Goal: Use online tool/utility: Utilize a website feature to perform a specific function

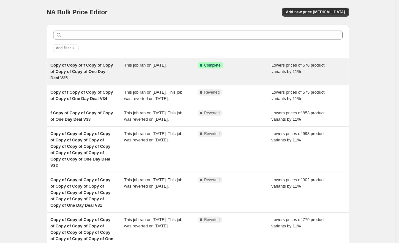
click at [191, 84] on div "Copy of Copy of f Copy of Copy of Copy of Copy of One Day Deal V35 This job ran…" at bounding box center [198, 71] width 303 height 27
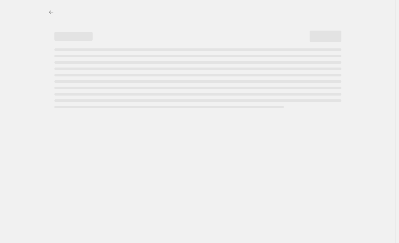
select select "percentage"
select select "pp"
select select "tag"
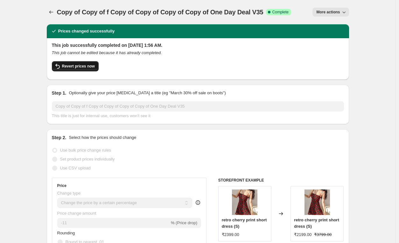
click at [76, 64] on span "Revert prices now" at bounding box center [78, 66] width 33 height 5
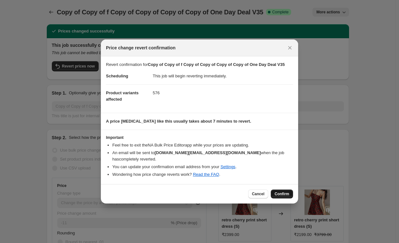
click at [282, 193] on span "Confirm" at bounding box center [282, 193] width 15 height 5
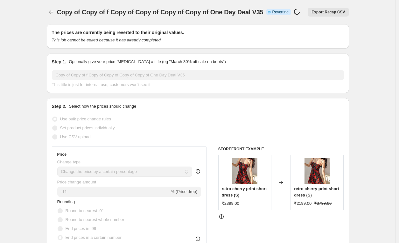
click at [51, 82] on div "Step 1. Optionally give your price [MEDICAL_DATA] a title (eg "March 30% off sa…" at bounding box center [198, 74] width 303 height 40
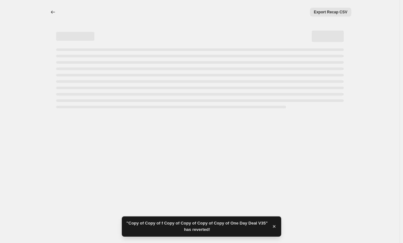
select select "percentage"
select select "pp"
select select "tag"
